Goal: Information Seeking & Learning: Learn about a topic

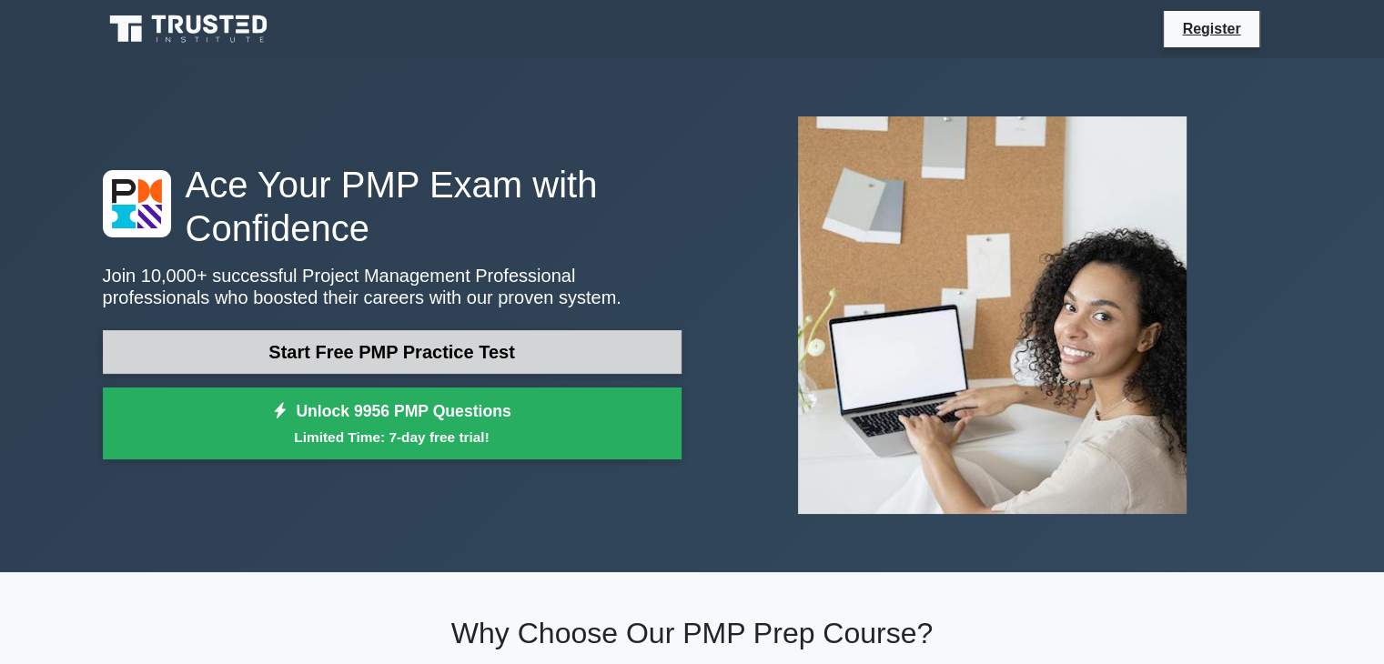
click at [400, 356] on link "Start Free PMP Practice Test" at bounding box center [392, 352] width 579 height 44
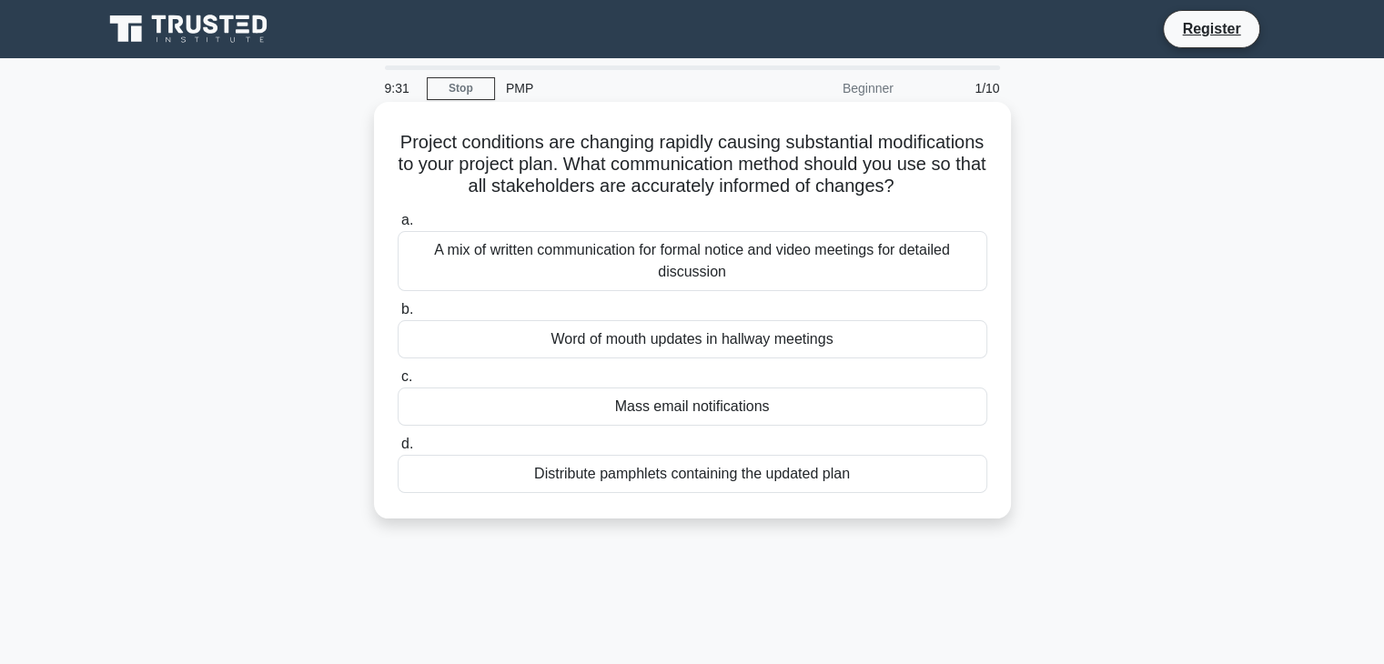
click at [837, 278] on div "A mix of written communication for formal notice and video meetings for detaile…" at bounding box center [693, 261] width 590 height 60
click at [398, 227] on input "a. A mix of written communication for formal notice and video meetings for deta…" at bounding box center [398, 221] width 0 height 12
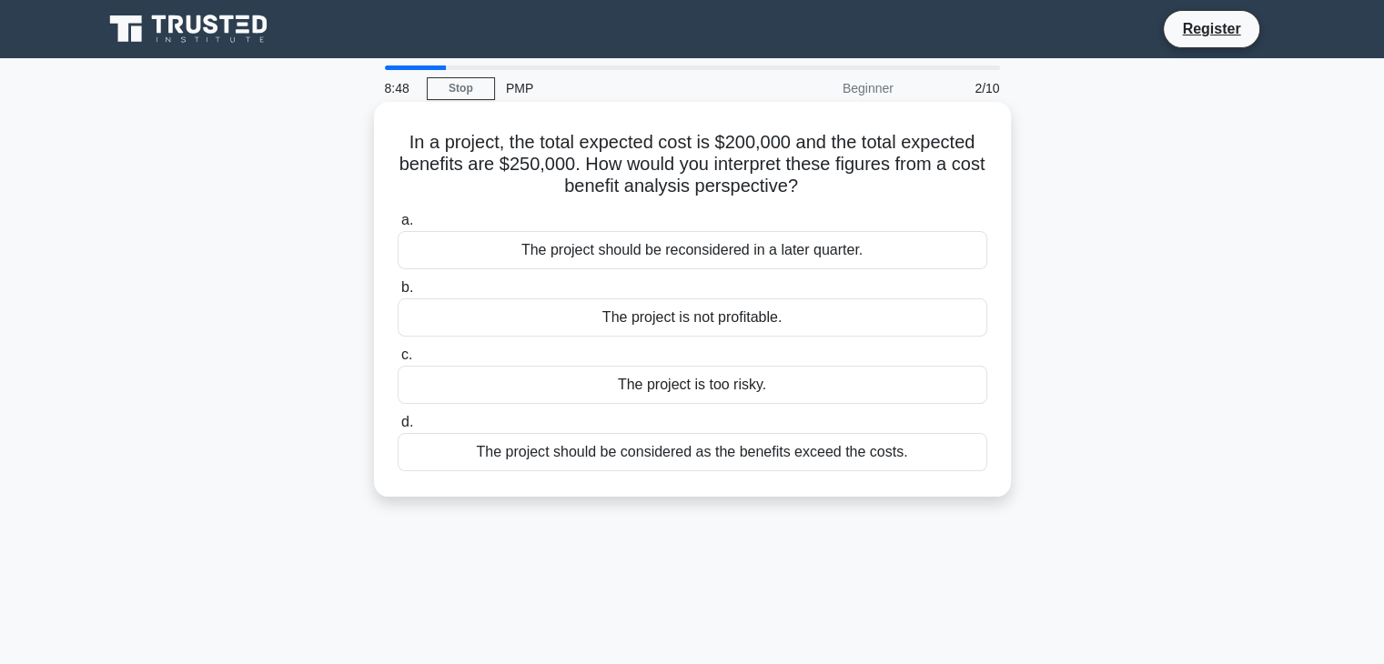
click at [681, 460] on div "The project should be considered as the benefits exceed the costs." at bounding box center [693, 452] width 590 height 38
click at [398, 429] on input "d. The project should be considered as the benefits exceed the costs." at bounding box center [398, 423] width 0 height 12
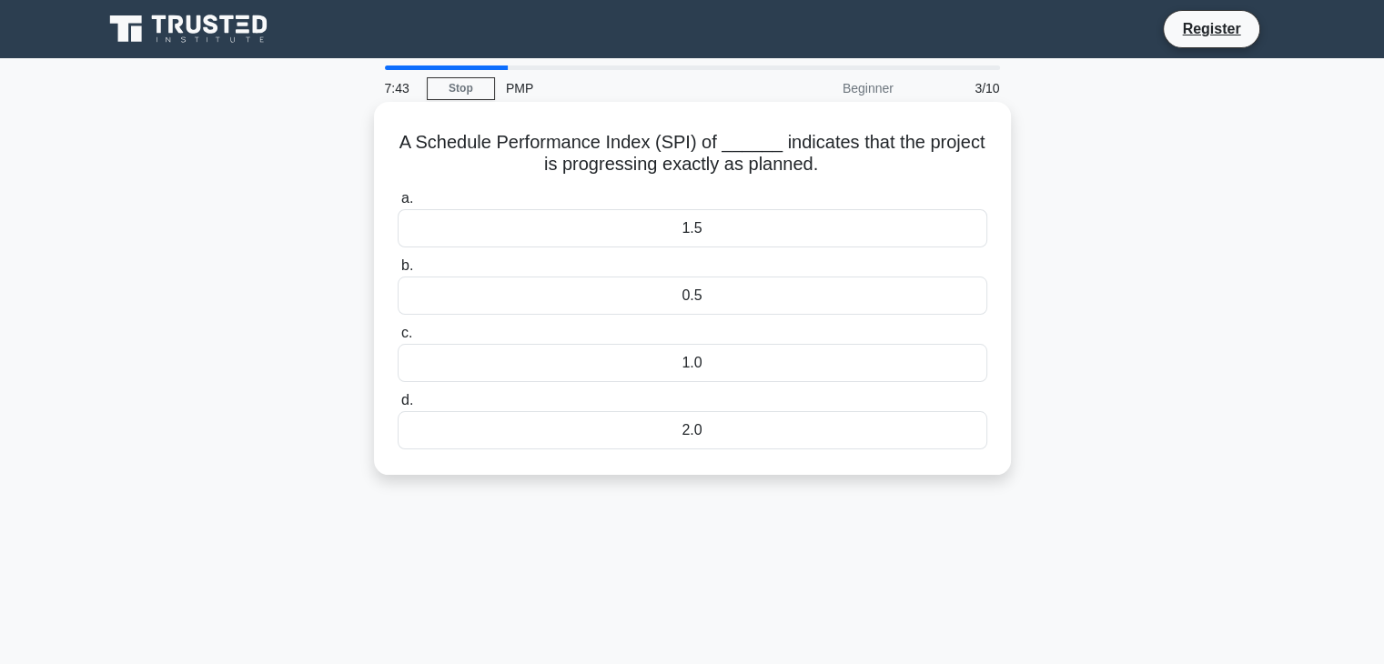
click at [692, 371] on div "1.0" at bounding box center [693, 363] width 590 height 38
click at [398, 339] on input "c. 1.0" at bounding box center [398, 334] width 0 height 12
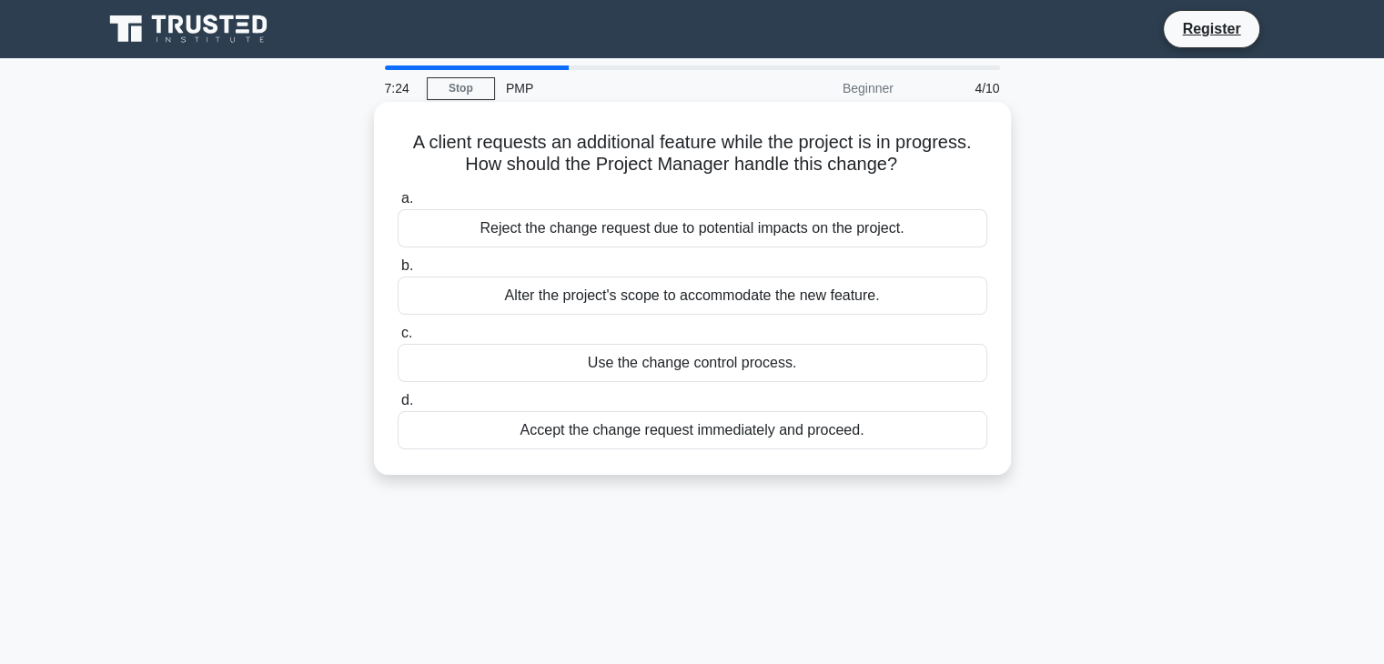
click at [720, 364] on div "Use the change control process." at bounding box center [693, 363] width 590 height 38
click at [398, 339] on input "c. Use the change control process." at bounding box center [398, 334] width 0 height 12
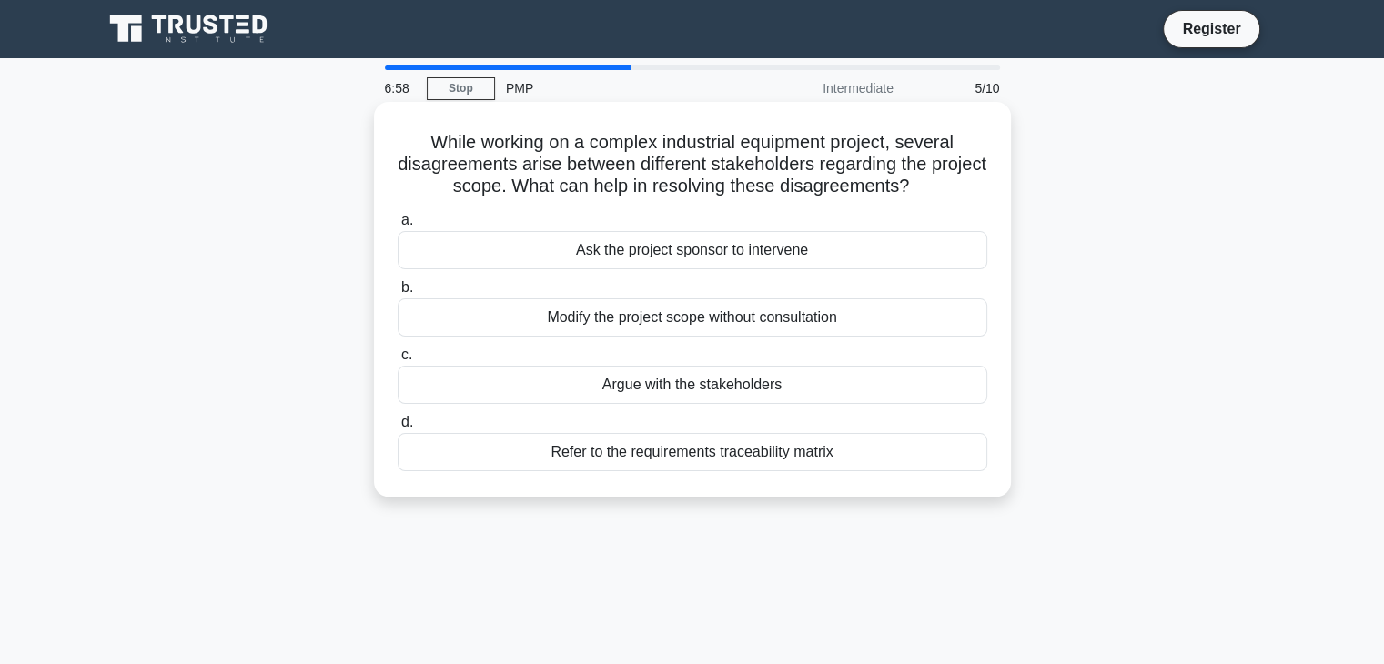
click at [672, 452] on div "Refer to the requirements traceability matrix" at bounding box center [693, 452] width 590 height 38
click at [398, 429] on input "d. Refer to the requirements traceability matrix" at bounding box center [398, 423] width 0 height 12
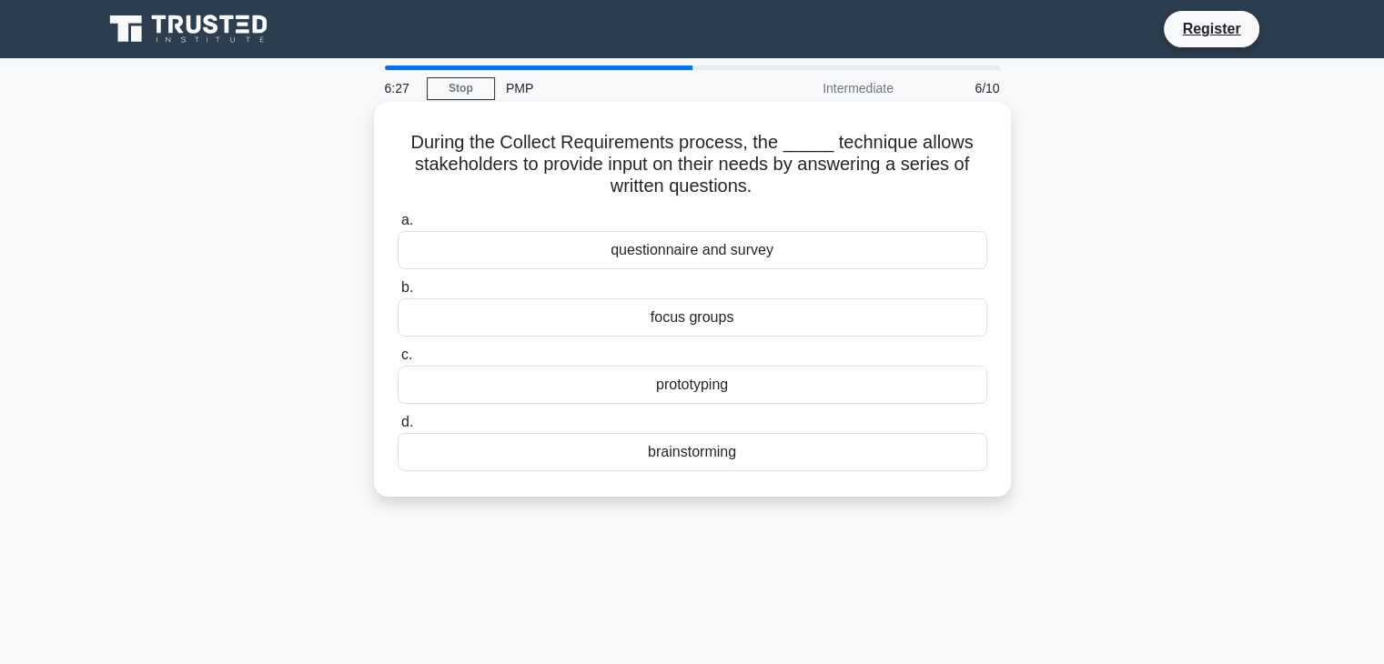
click at [687, 249] on div "questionnaire and survey" at bounding box center [693, 250] width 590 height 38
click at [398, 227] on input "a. questionnaire and survey" at bounding box center [398, 221] width 0 height 12
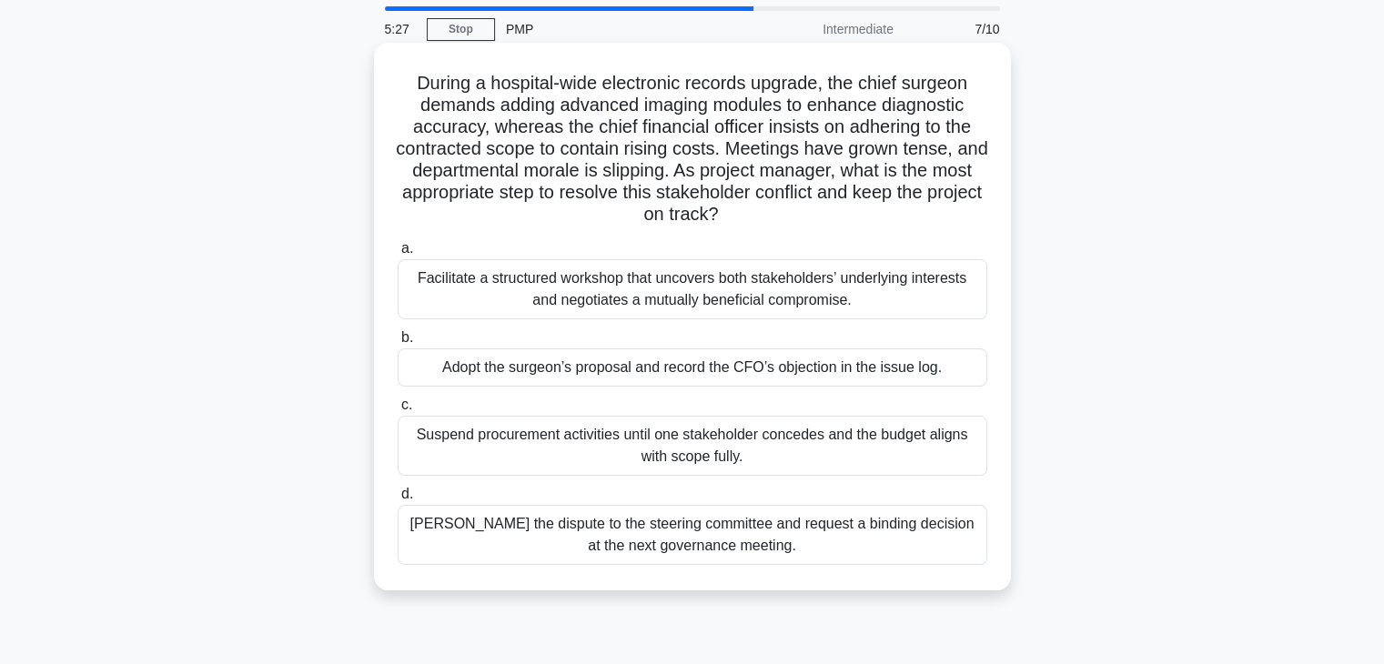
scroll to position [91, 0]
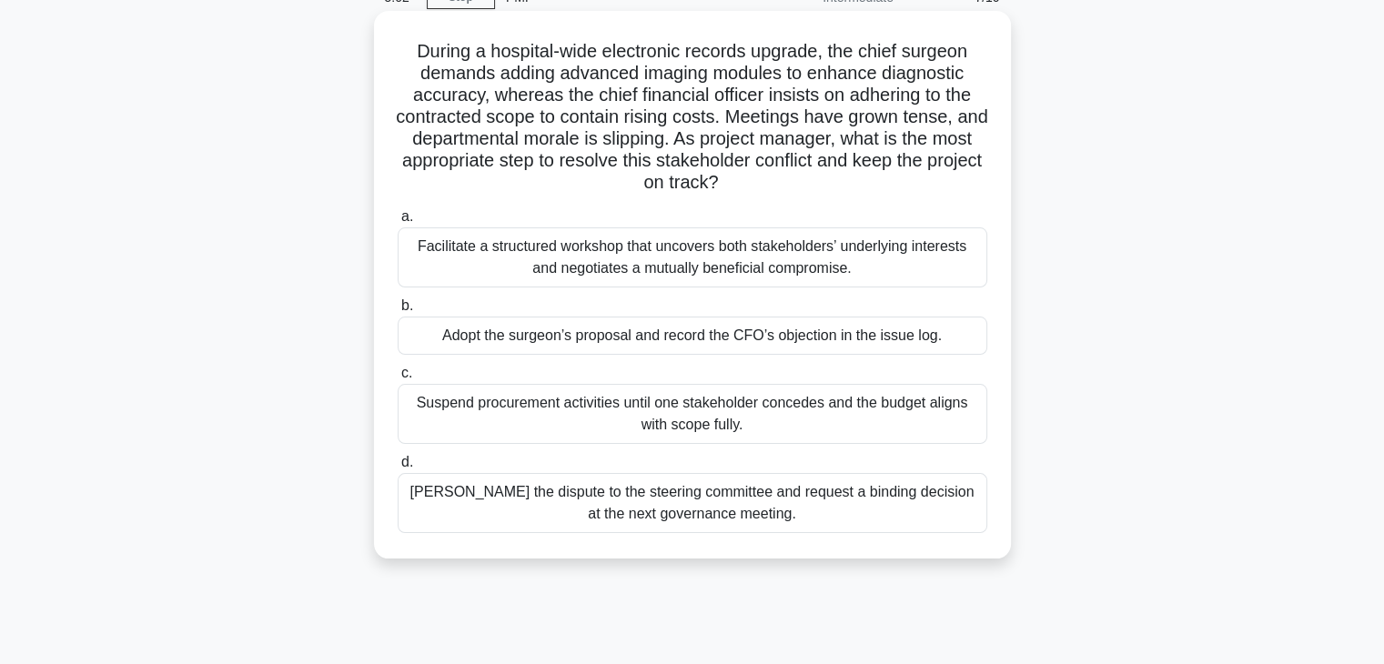
click at [649, 258] on div "Facilitate a structured workshop that uncovers both stakeholders’ underlying in…" at bounding box center [693, 258] width 590 height 60
click at [398, 223] on input "a. Facilitate a structured workshop that uncovers both stakeholders’ underlying…" at bounding box center [398, 217] width 0 height 12
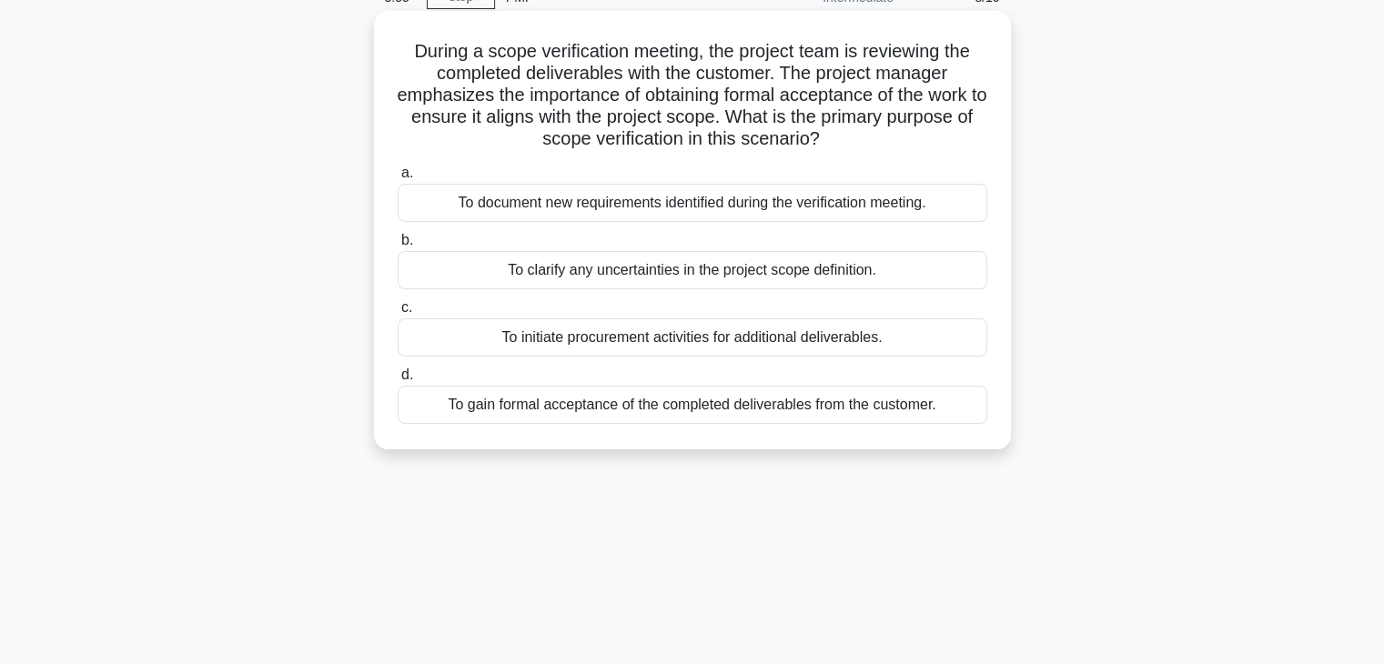
click at [578, 405] on div "To gain formal acceptance of the completed deliverables from the customer." at bounding box center [693, 405] width 590 height 38
click at [398, 381] on input "d. To gain formal acceptance of the completed deliverables from the customer." at bounding box center [398, 376] width 0 height 12
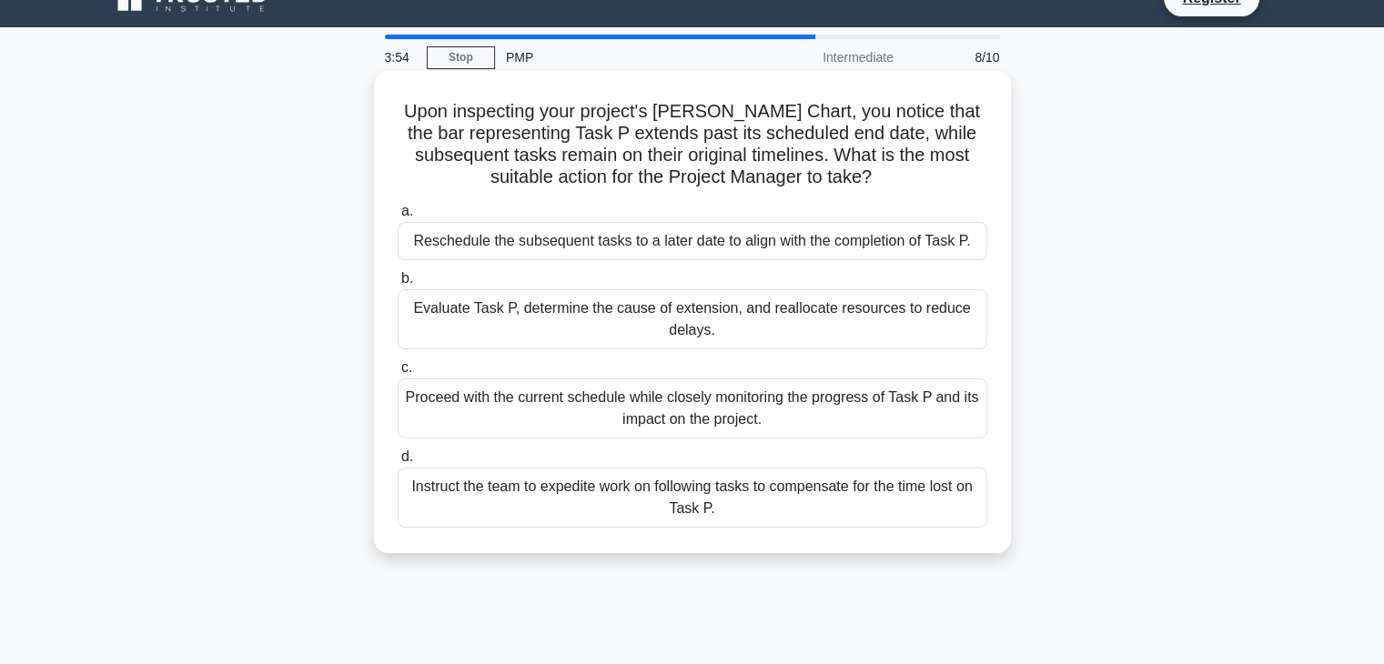
scroll to position [0, 0]
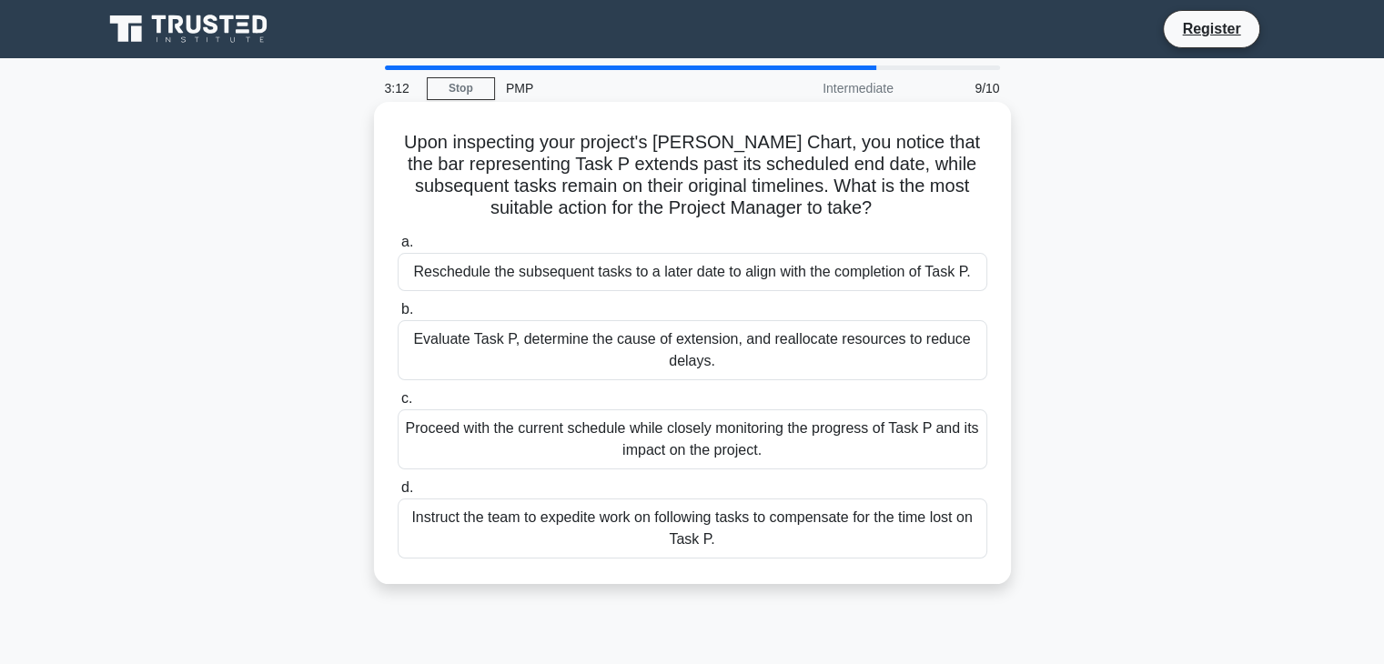
click at [714, 349] on div "Evaluate Task P, determine the cause of extension, and reallocate resources to …" at bounding box center [693, 350] width 590 height 60
click at [398, 316] on input "b. Evaluate Task P, determine the cause of extension, and reallocate resources …" at bounding box center [398, 310] width 0 height 12
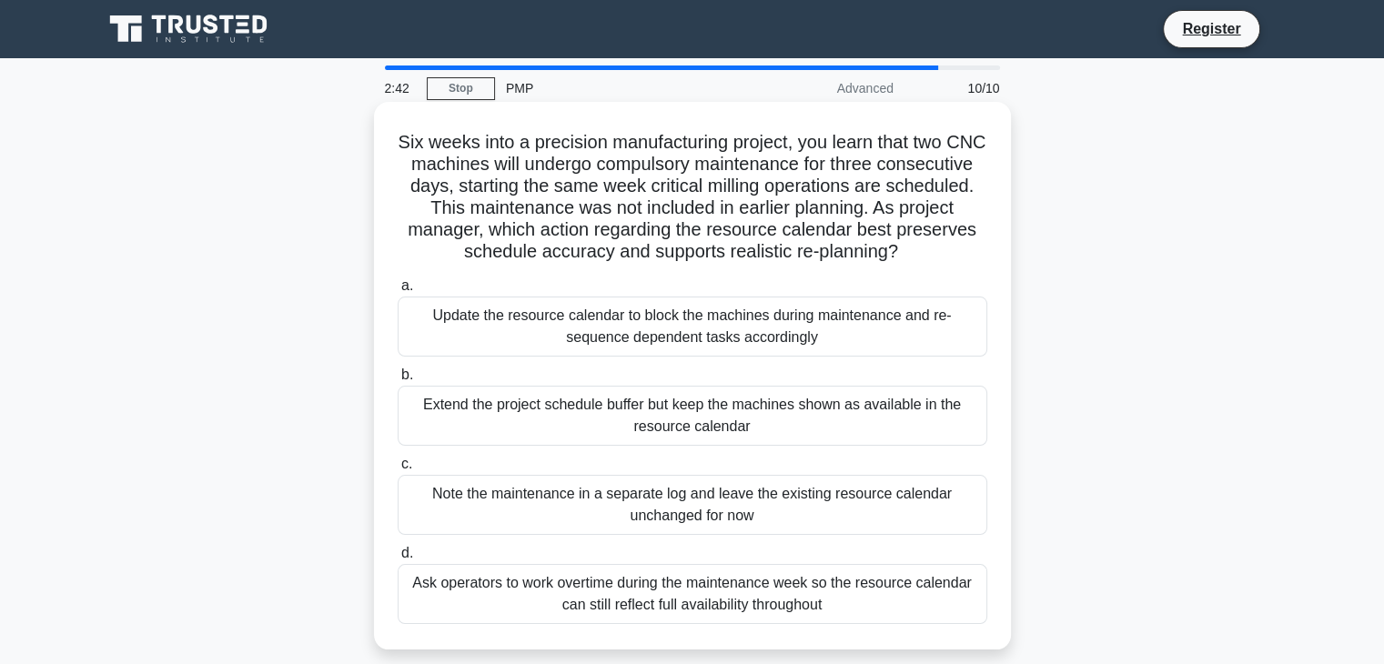
scroll to position [91, 0]
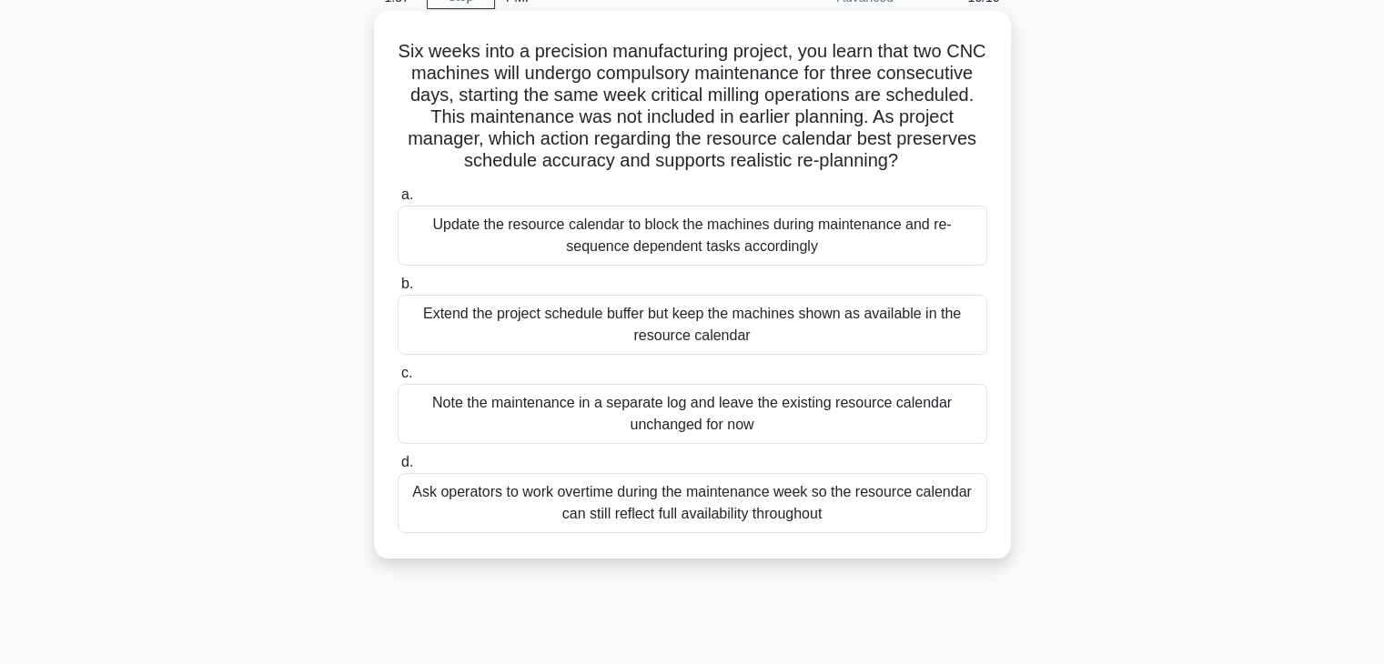
click at [738, 244] on div "Update the resource calendar to block the machines during maintenance and re-se…" at bounding box center [693, 236] width 590 height 60
click at [398, 201] on input "a. Update the resource calendar to block the machines during maintenance and re…" at bounding box center [398, 195] width 0 height 12
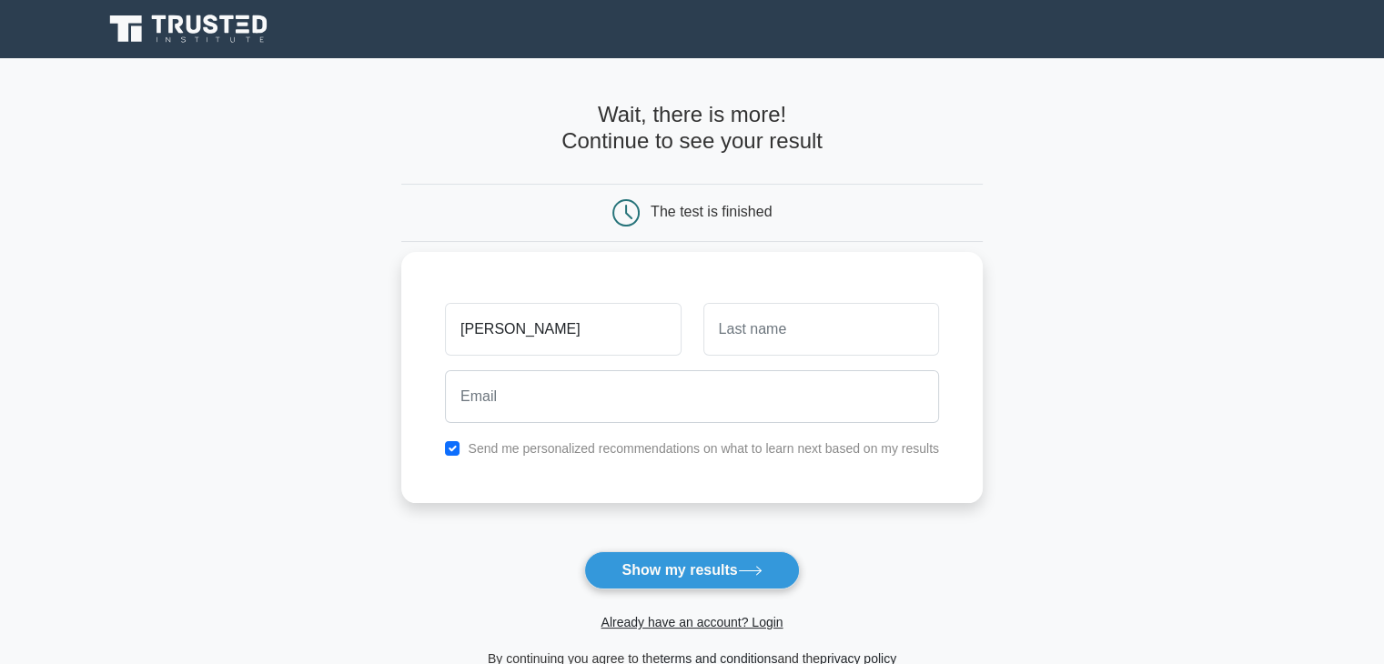
type input "[PERSON_NAME]"
click at [787, 323] on input "text" at bounding box center [822, 329] width 236 height 53
type input "G S"
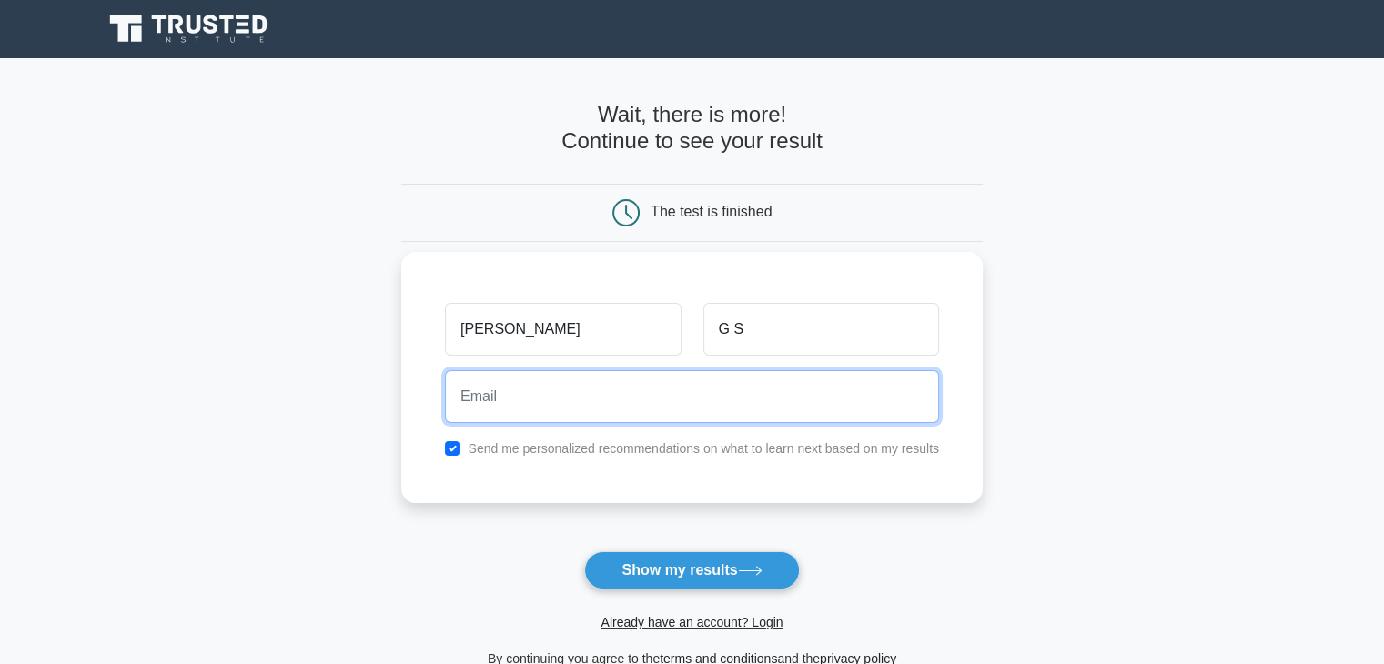
click at [653, 400] on input "email" at bounding box center [692, 396] width 494 height 53
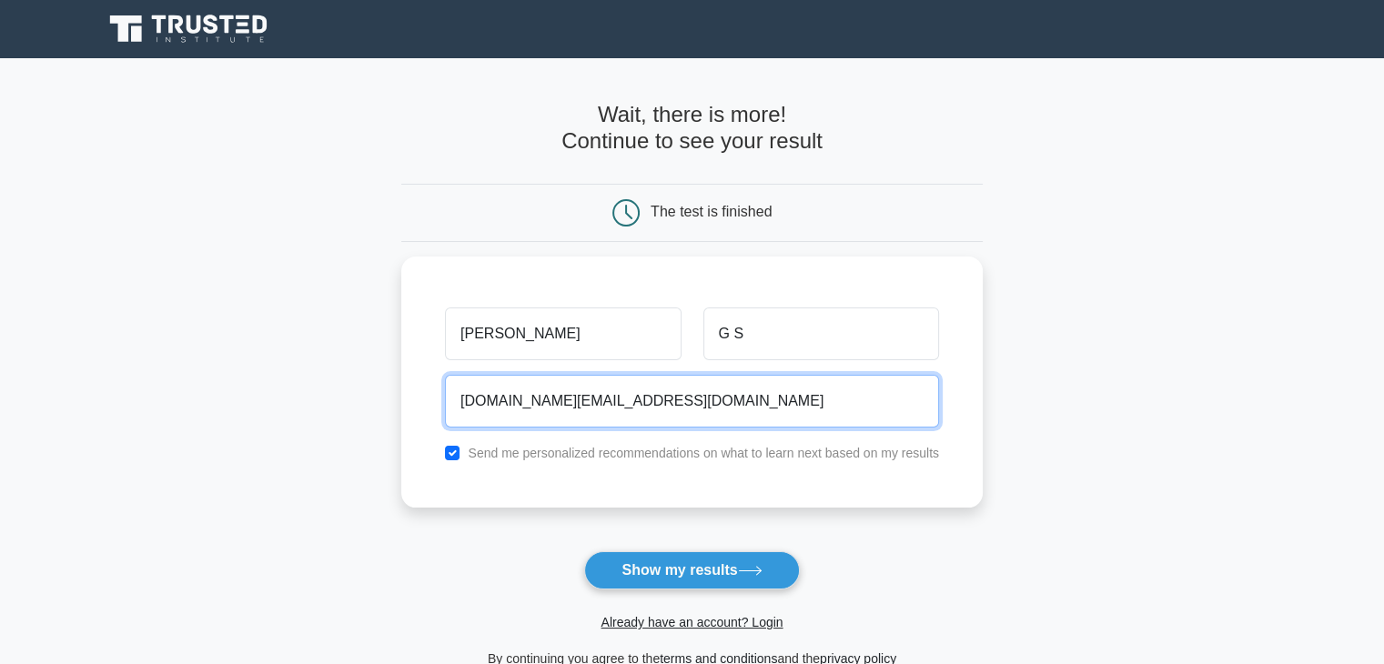
type input "[DOMAIN_NAME][EMAIL_ADDRESS][DOMAIN_NAME]"
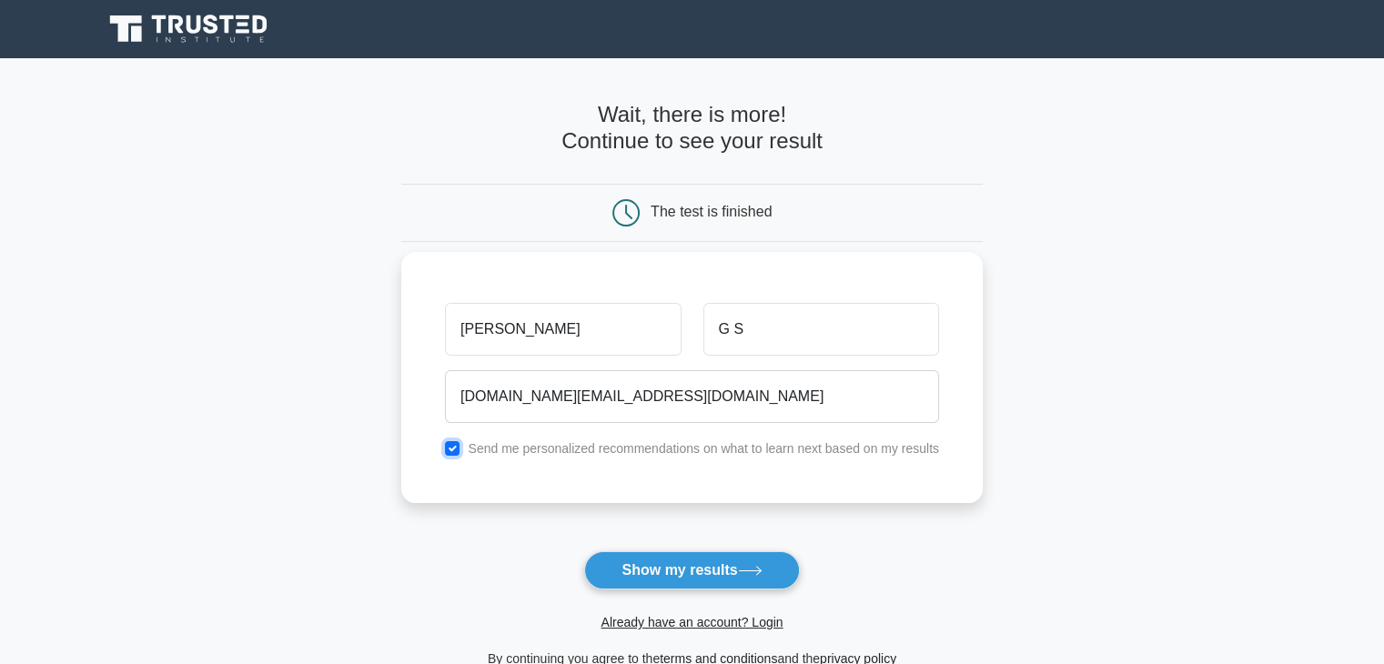
click at [455, 451] on input "checkbox" at bounding box center [452, 448] width 15 height 15
checkbox input "false"
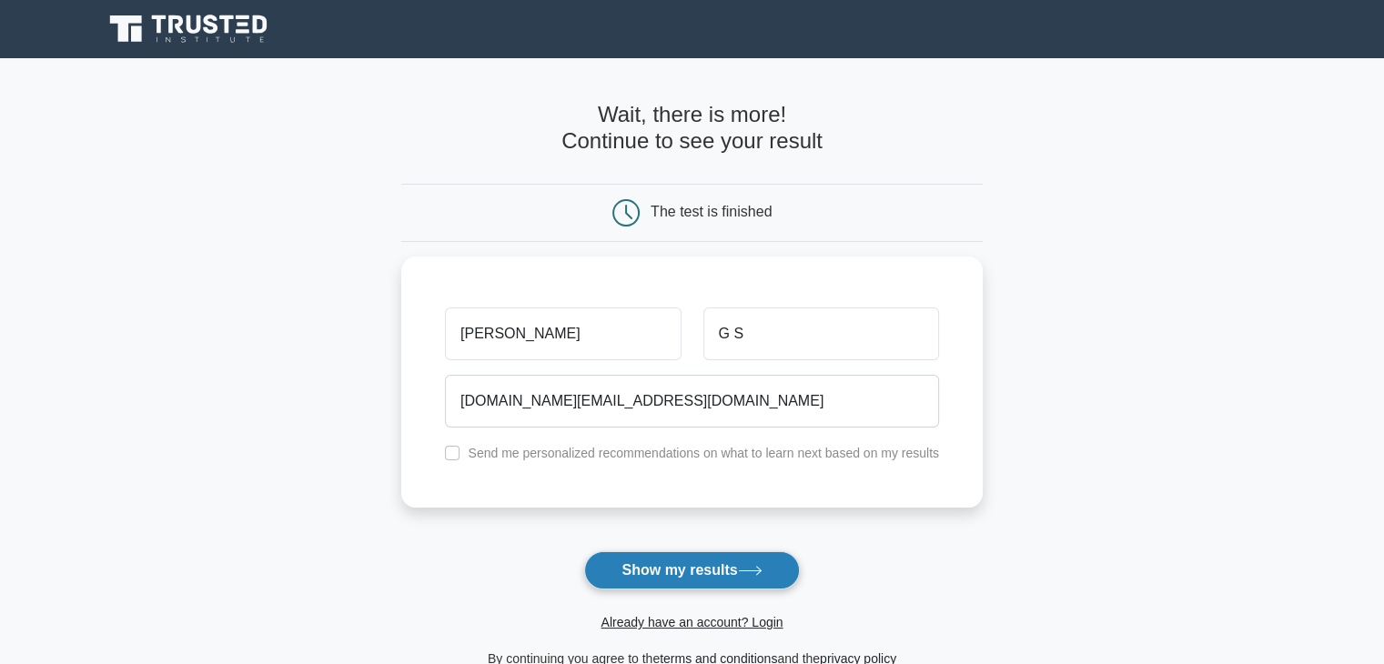
click at [659, 579] on button "Show my results" at bounding box center [691, 571] width 215 height 38
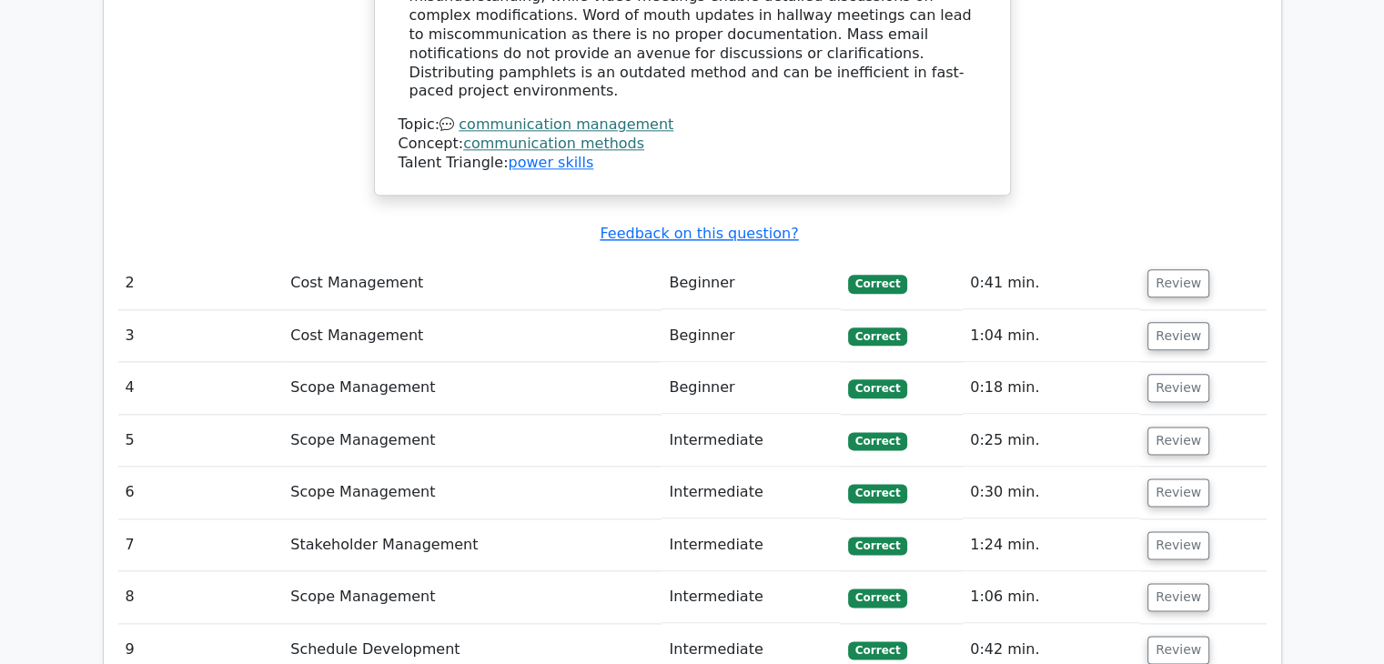
scroll to position [2184, 0]
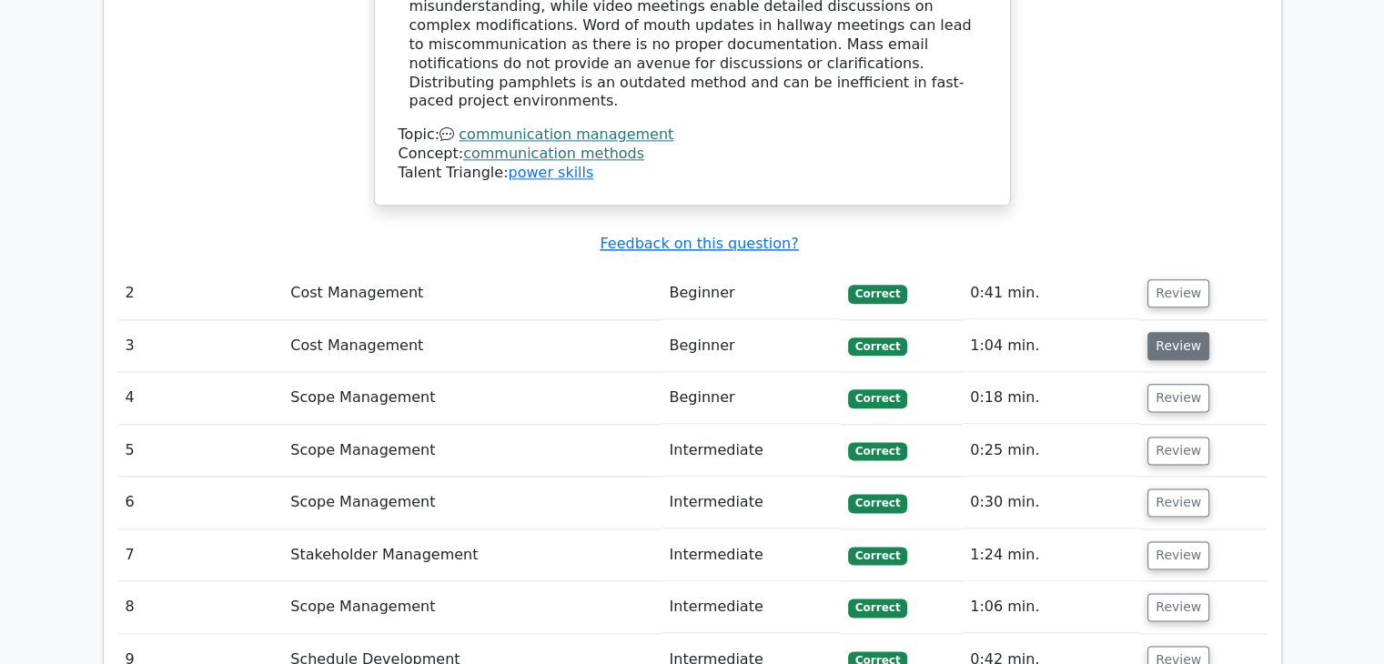
click at [1172, 332] on button "Review" at bounding box center [1179, 346] width 62 height 28
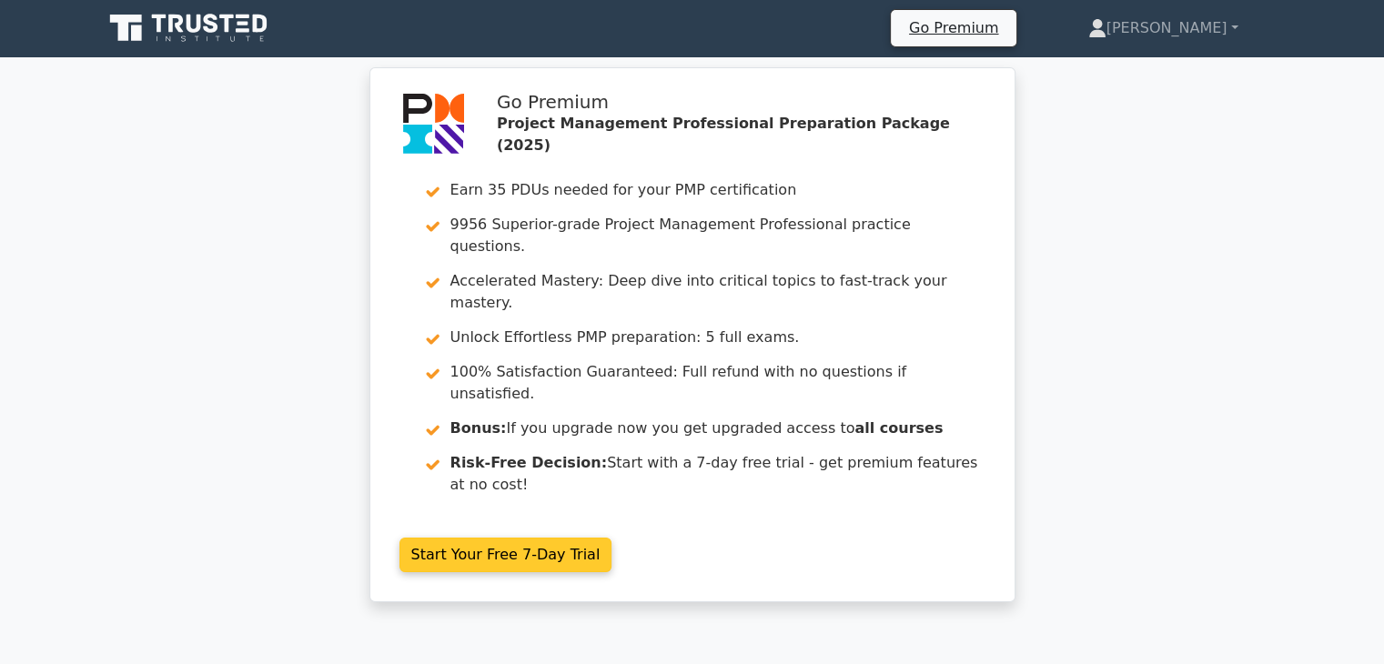
scroll to position [0, 0]
